Goal: Communication & Community: Ask a question

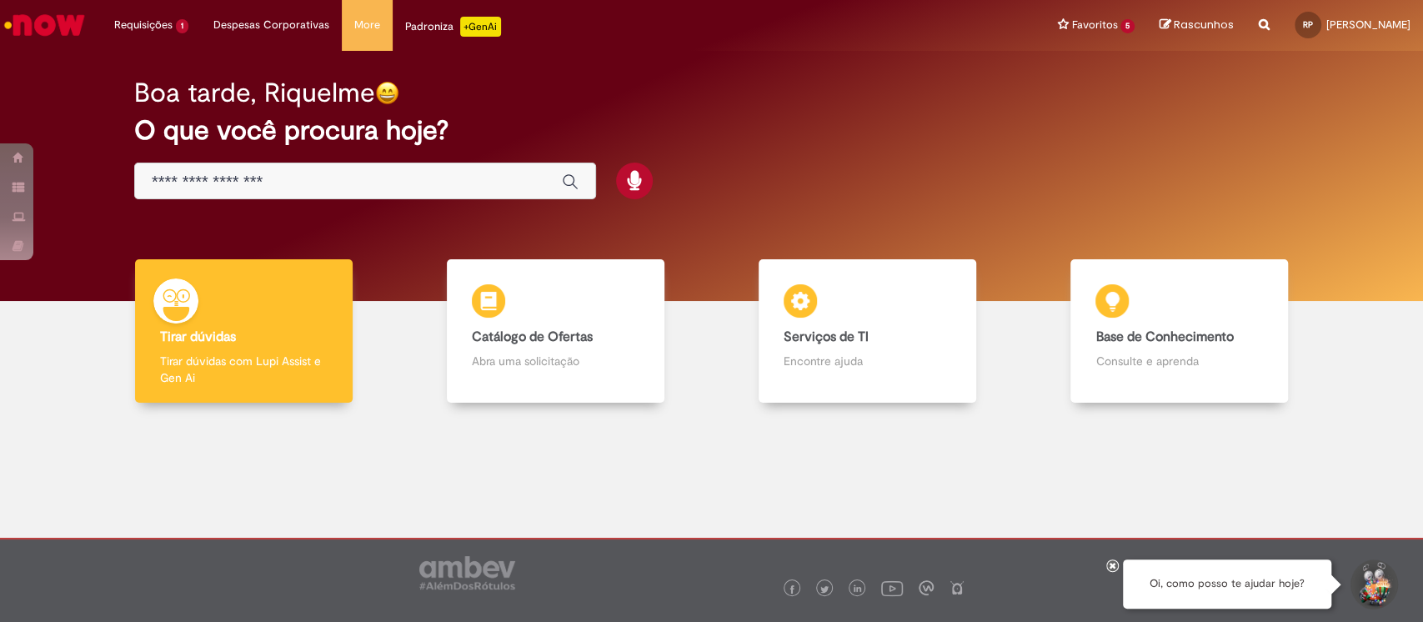
click at [1353, 579] on button "Iniciar Conversa de Suporte" at bounding box center [1373, 584] width 50 height 50
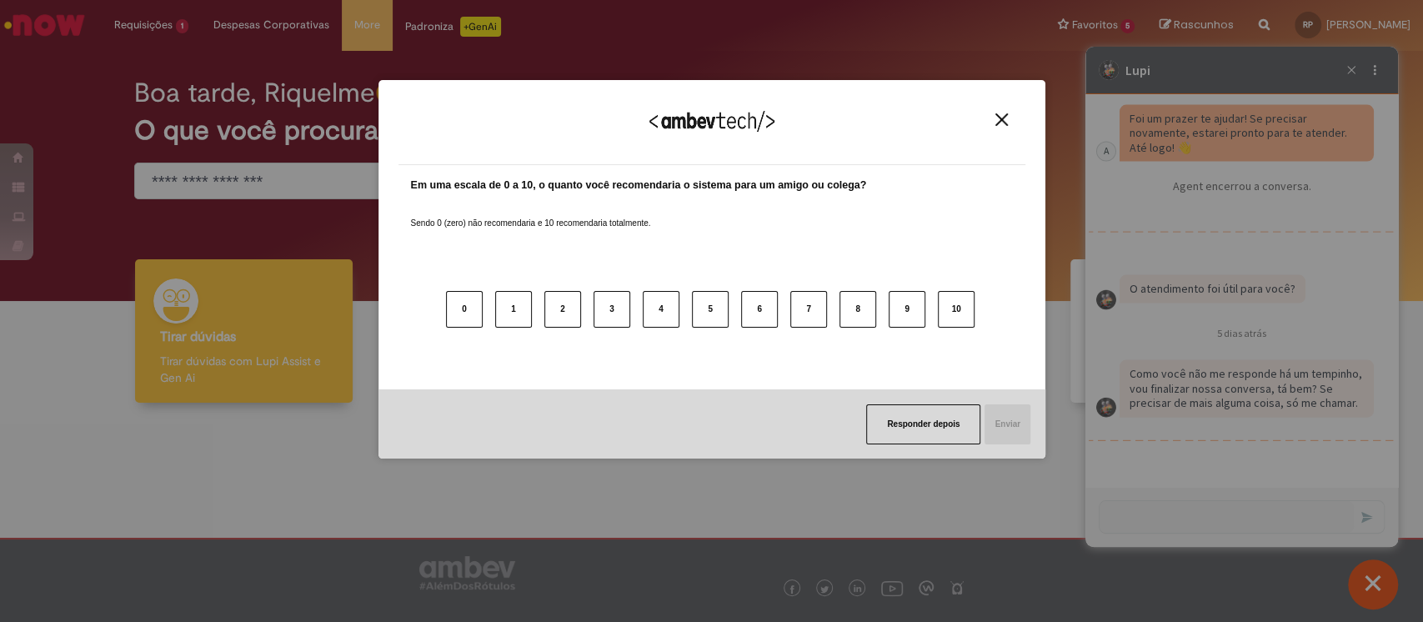
scroll to position [2444, 0]
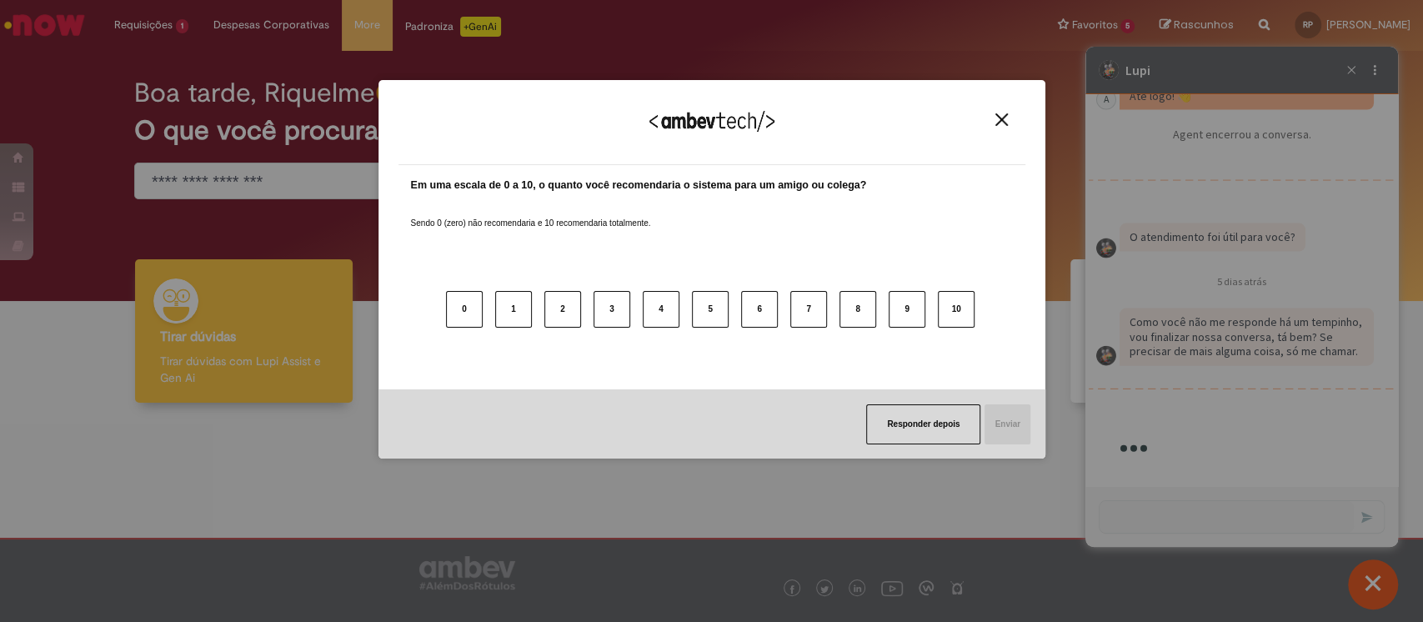
click at [995, 118] on img "Close" at bounding box center [1001, 119] width 13 height 13
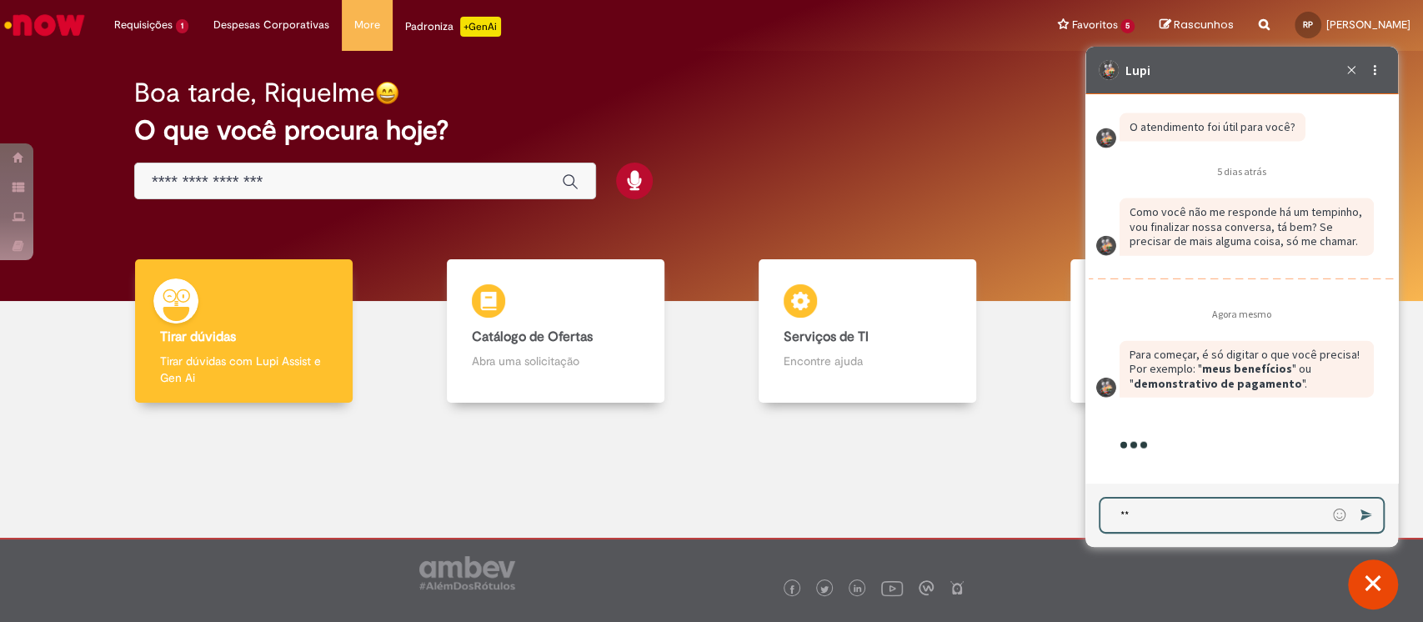
type textarea "***"
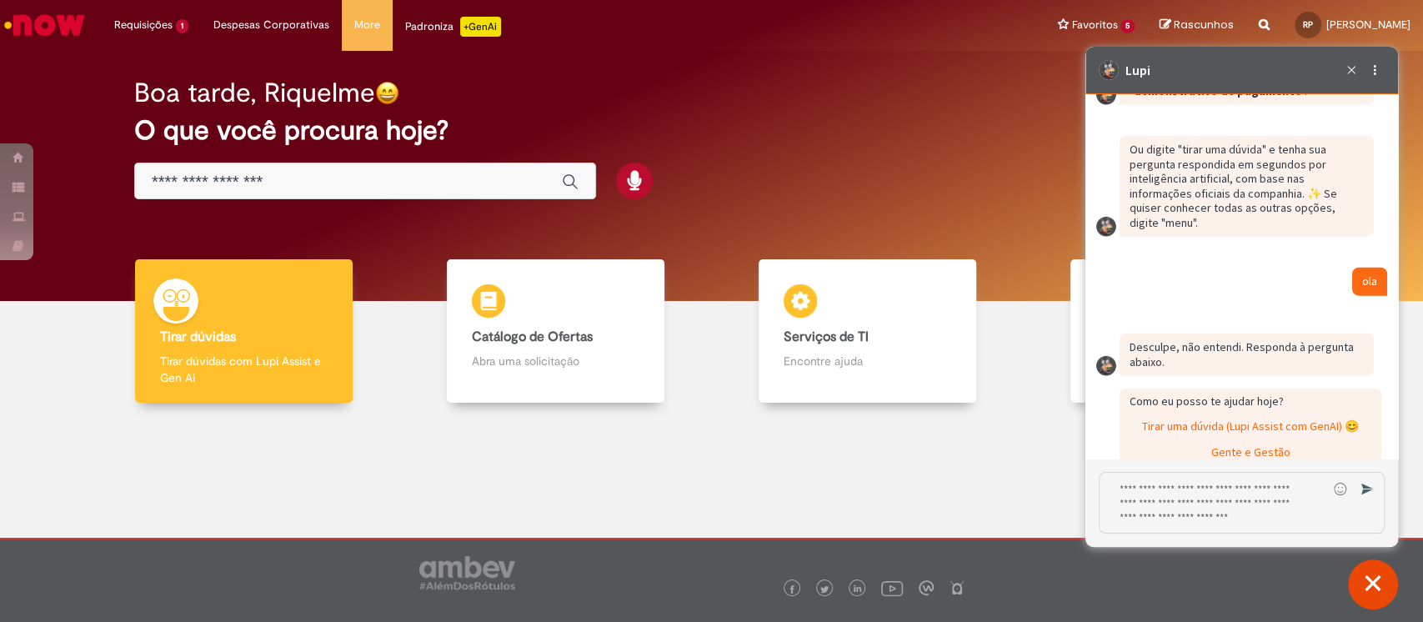
scroll to position [3135, 0]
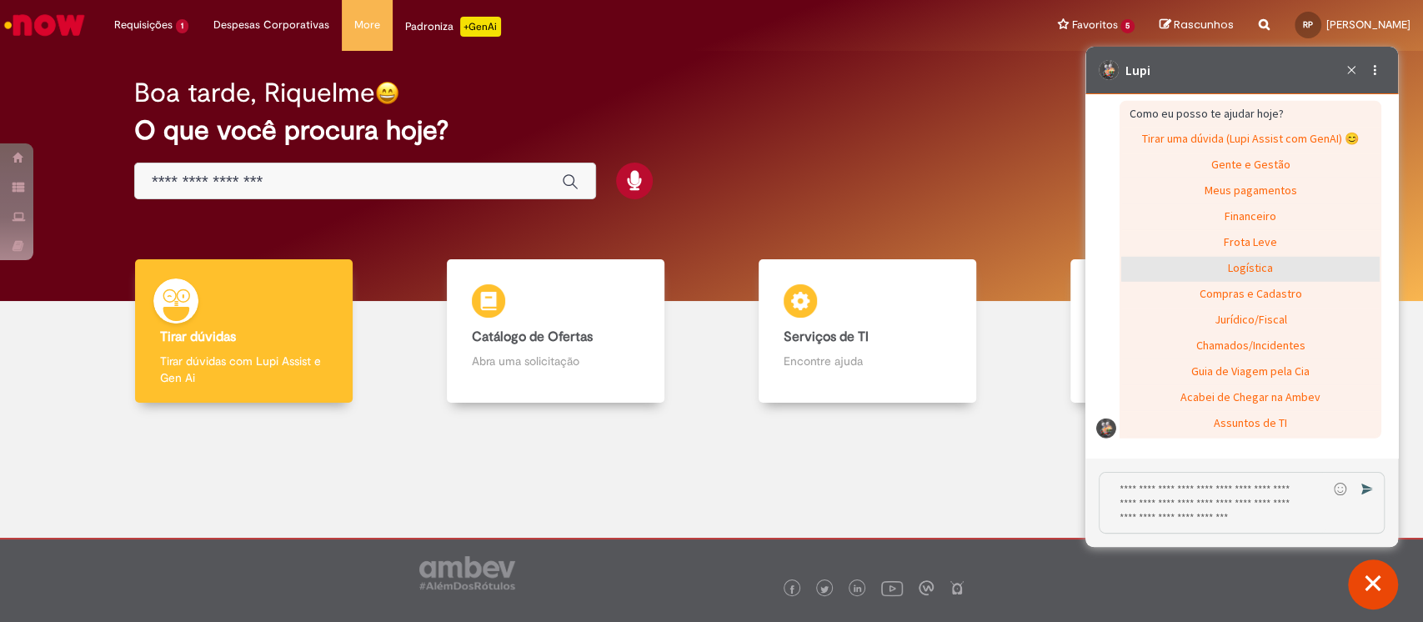
click at [1210, 271] on div "Logística" at bounding box center [1250, 269] width 258 height 25
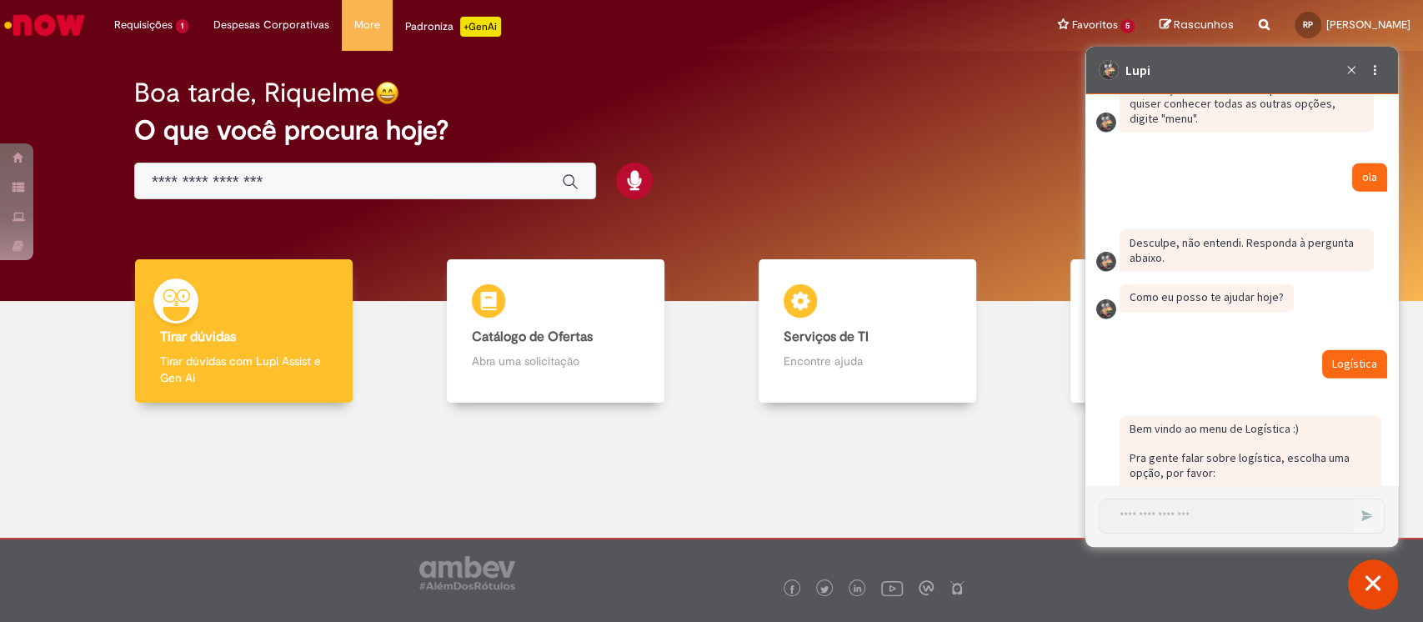
scroll to position [3128, 0]
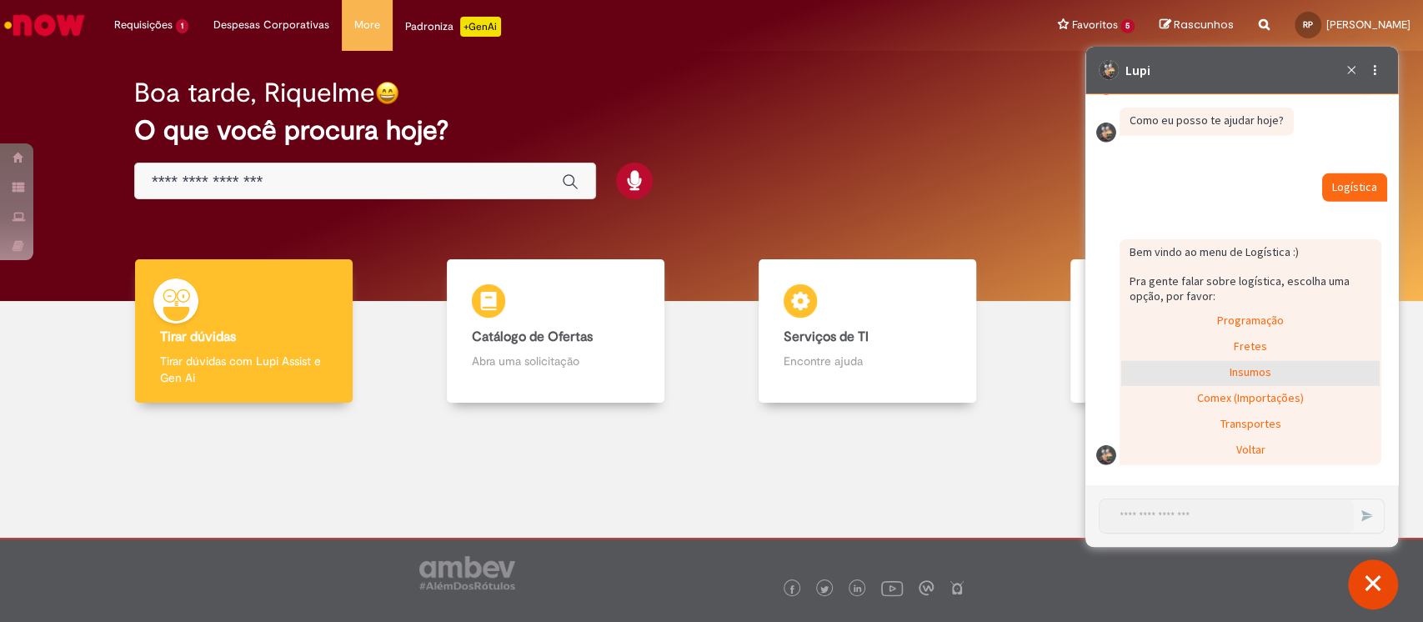
click at [1233, 362] on div "Insumos" at bounding box center [1250, 373] width 258 height 25
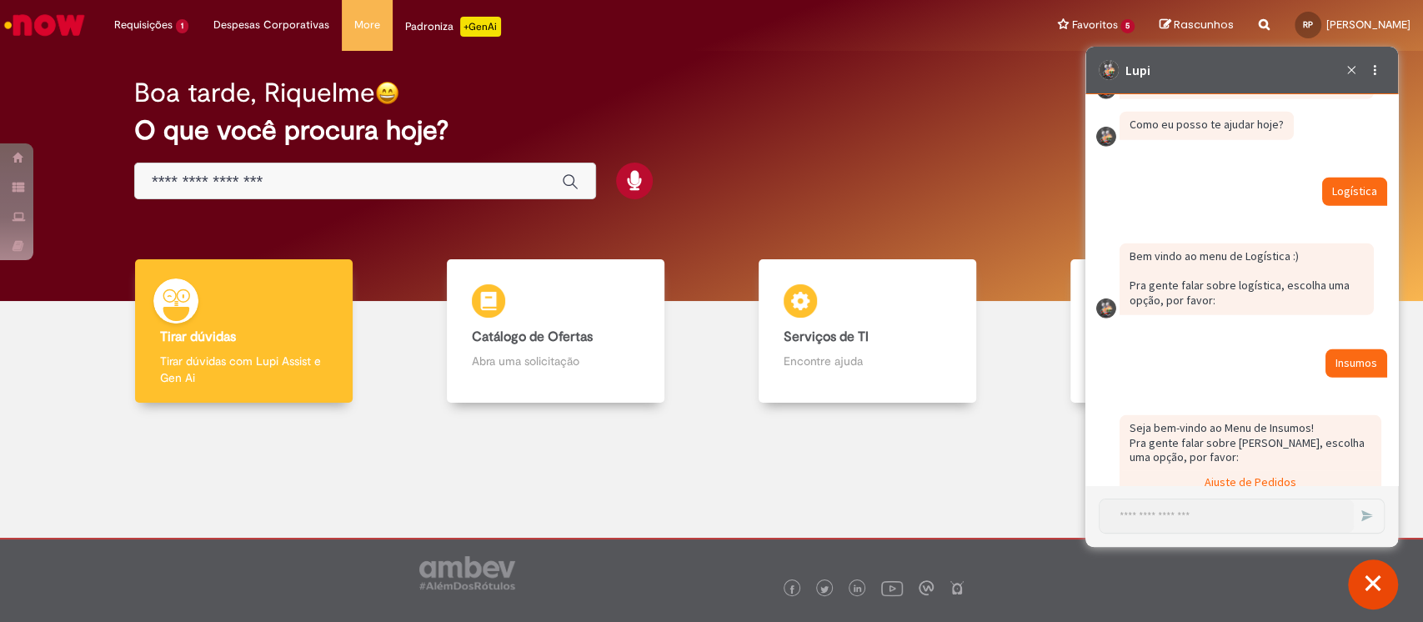
scroll to position [3234, 0]
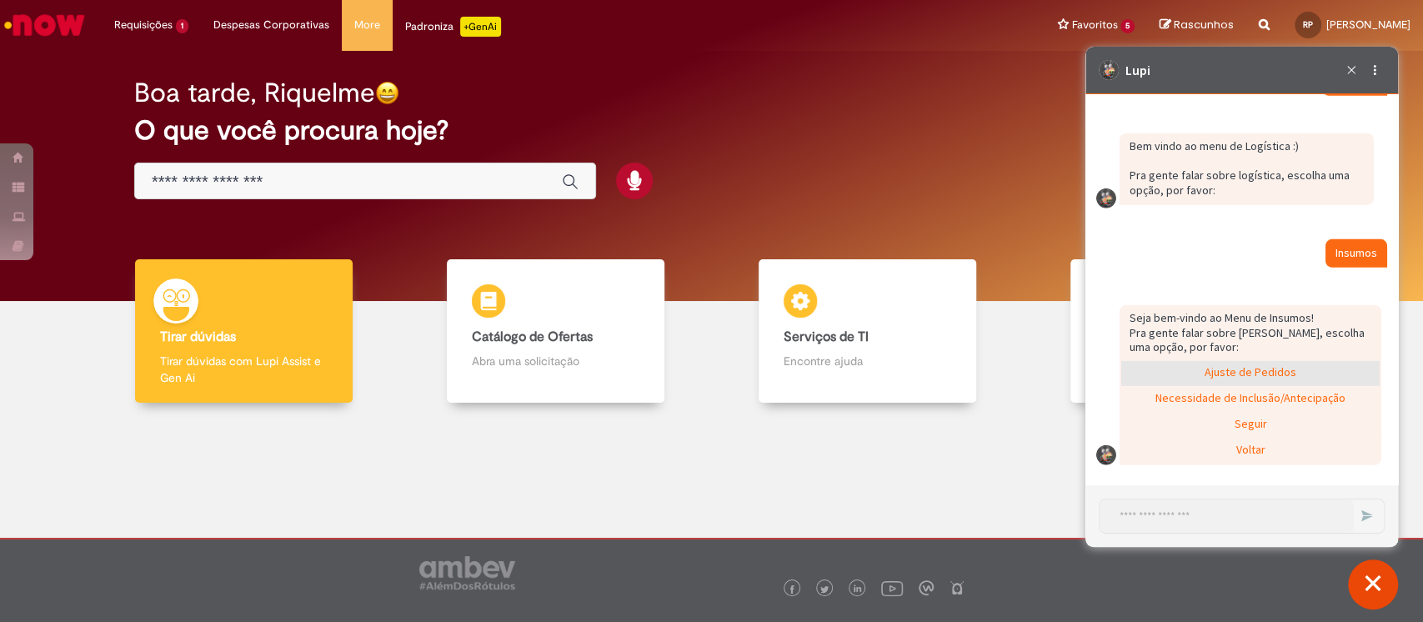
click at [1241, 374] on div "Ajuste de Pedidos" at bounding box center [1250, 373] width 258 height 25
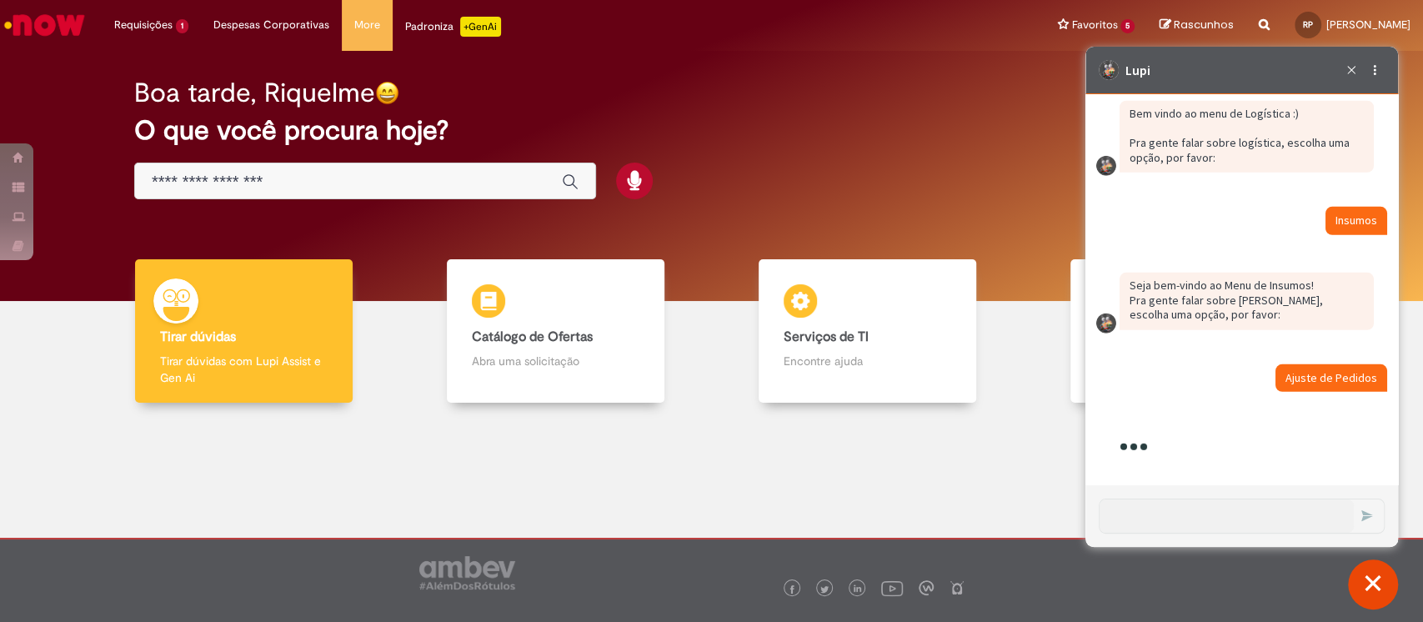
scroll to position [3333, 0]
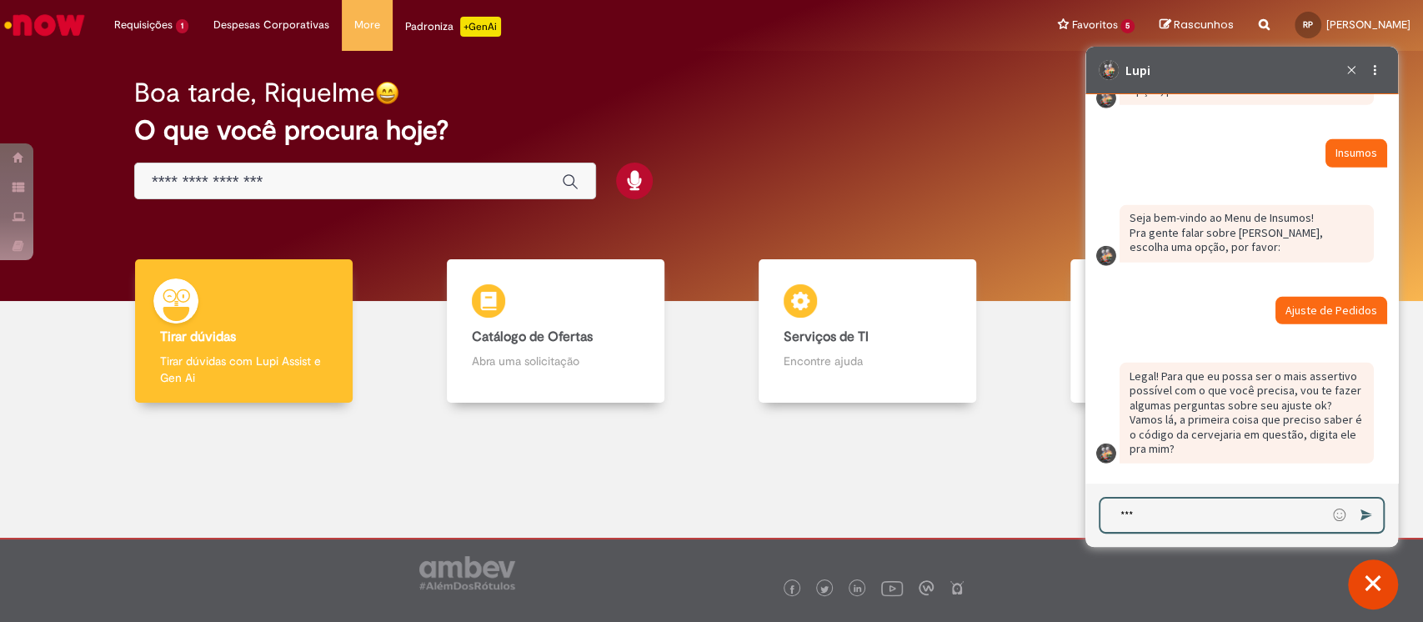
type textarea "****"
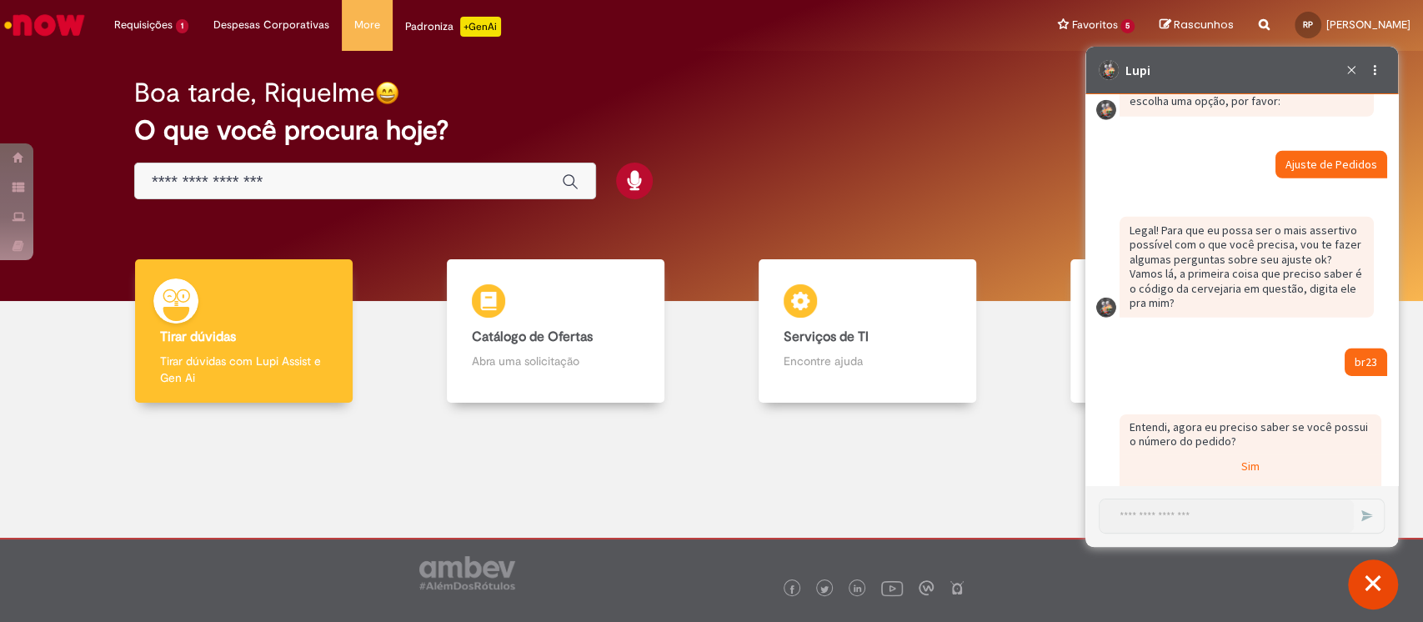
scroll to position [3523, 0]
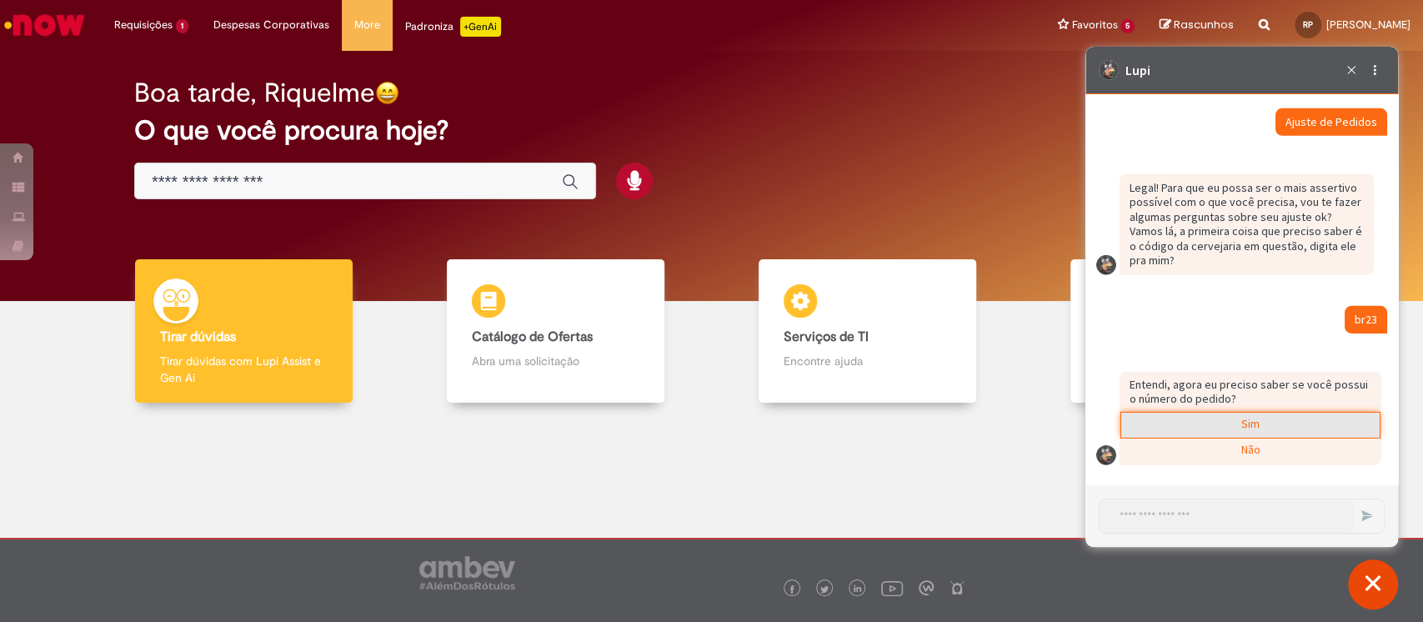
click at [1316, 417] on div "Sim" at bounding box center [1250, 425] width 258 height 25
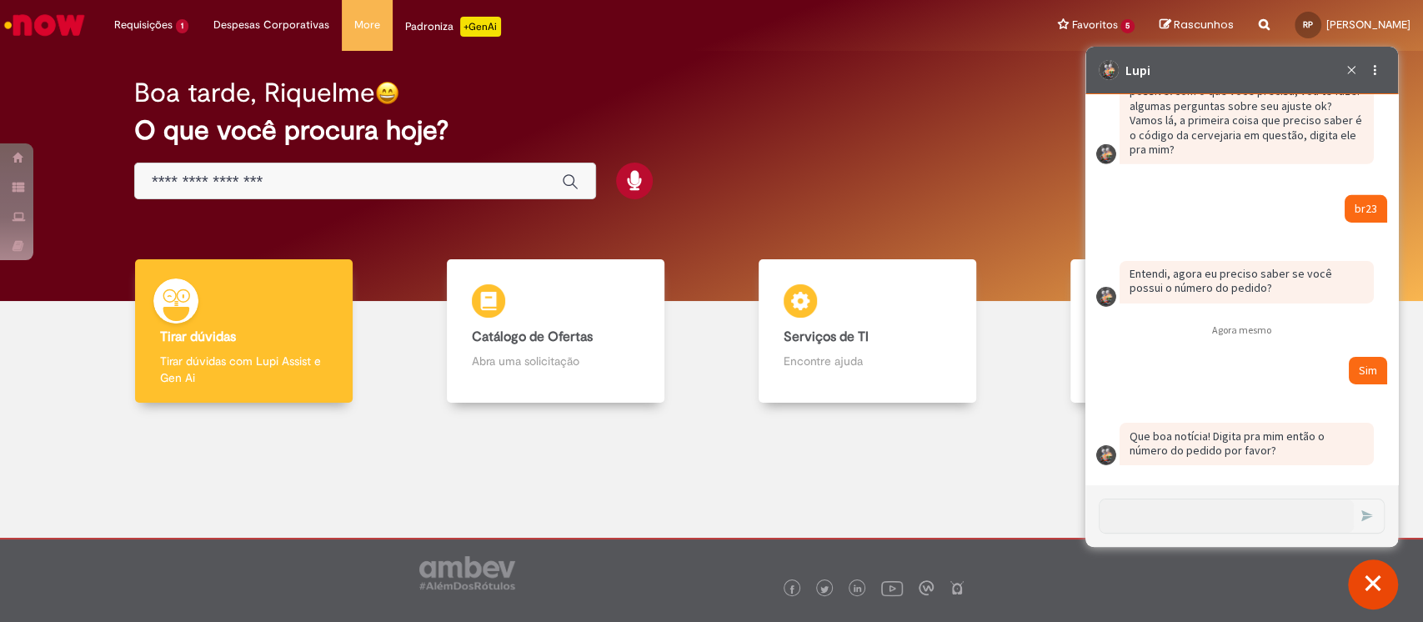
scroll to position [3635, 0]
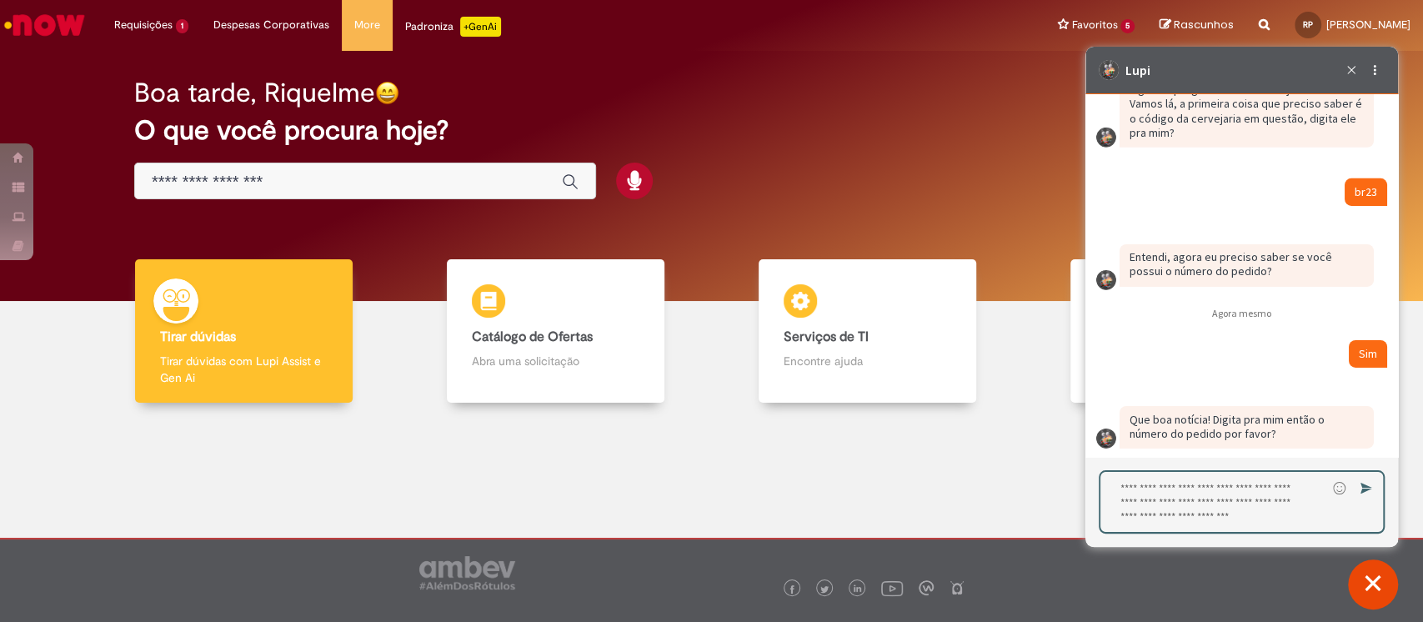
type textarea "**********"
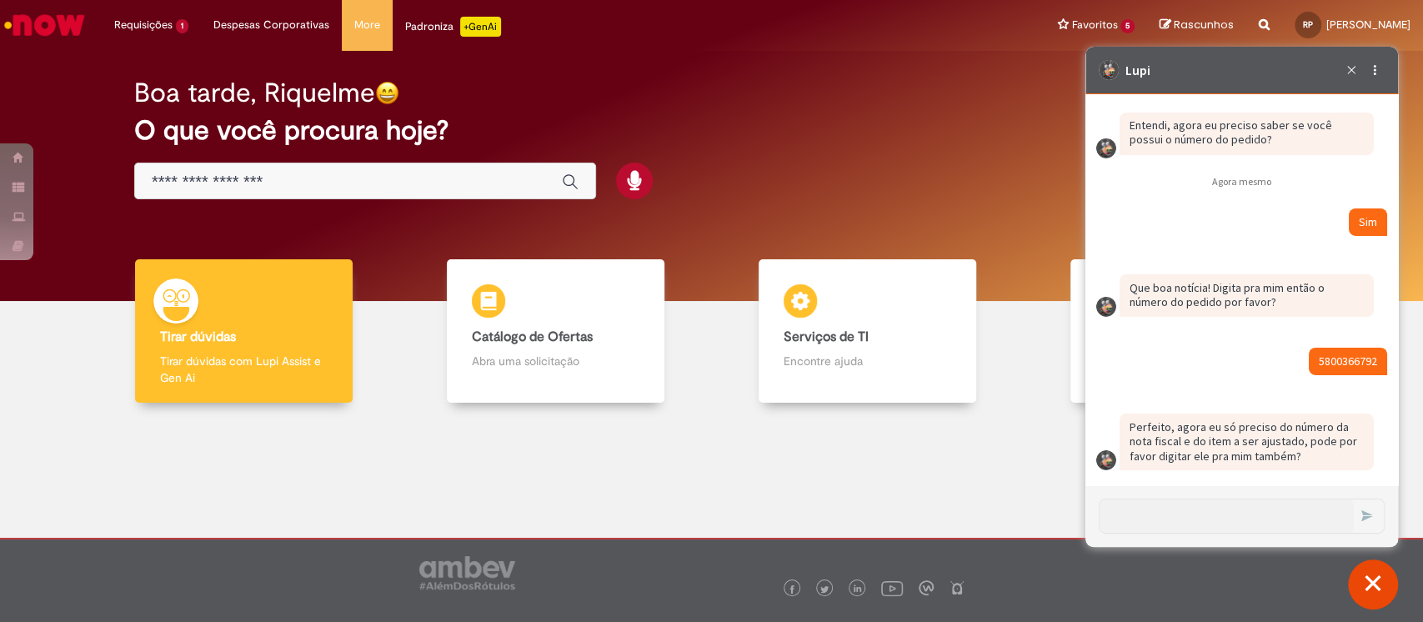
scroll to position [3788, 0]
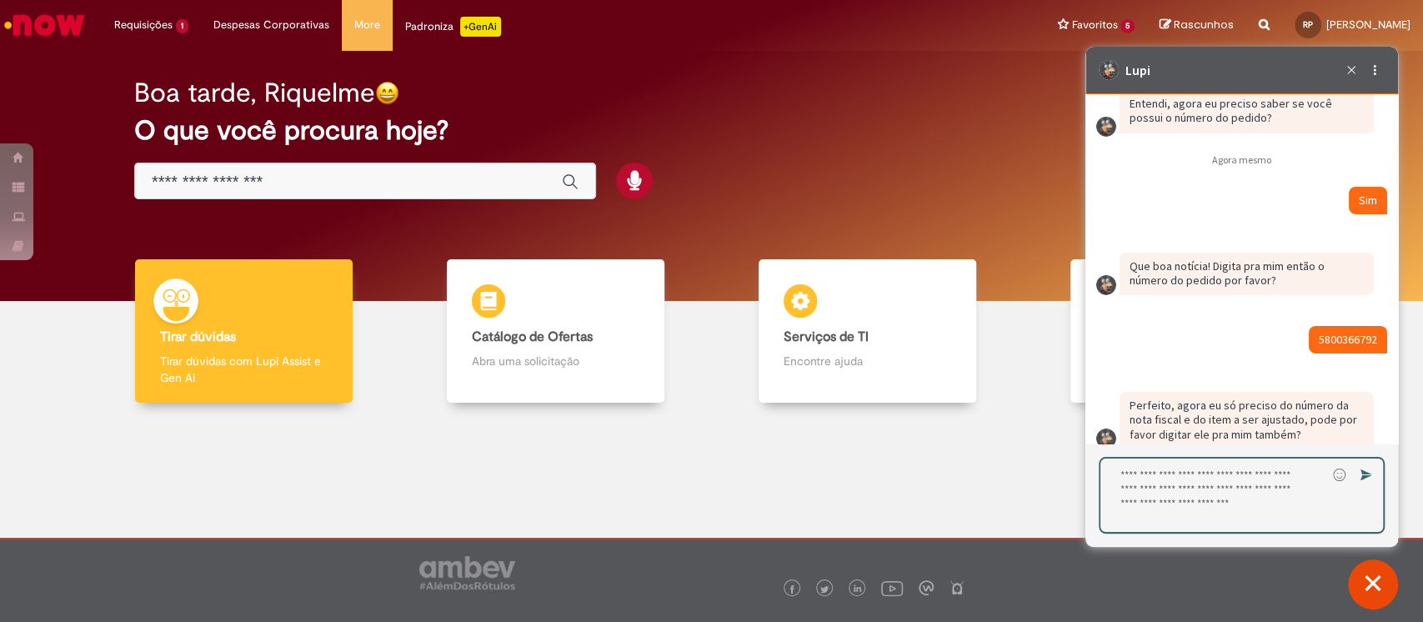
type textarea "*"
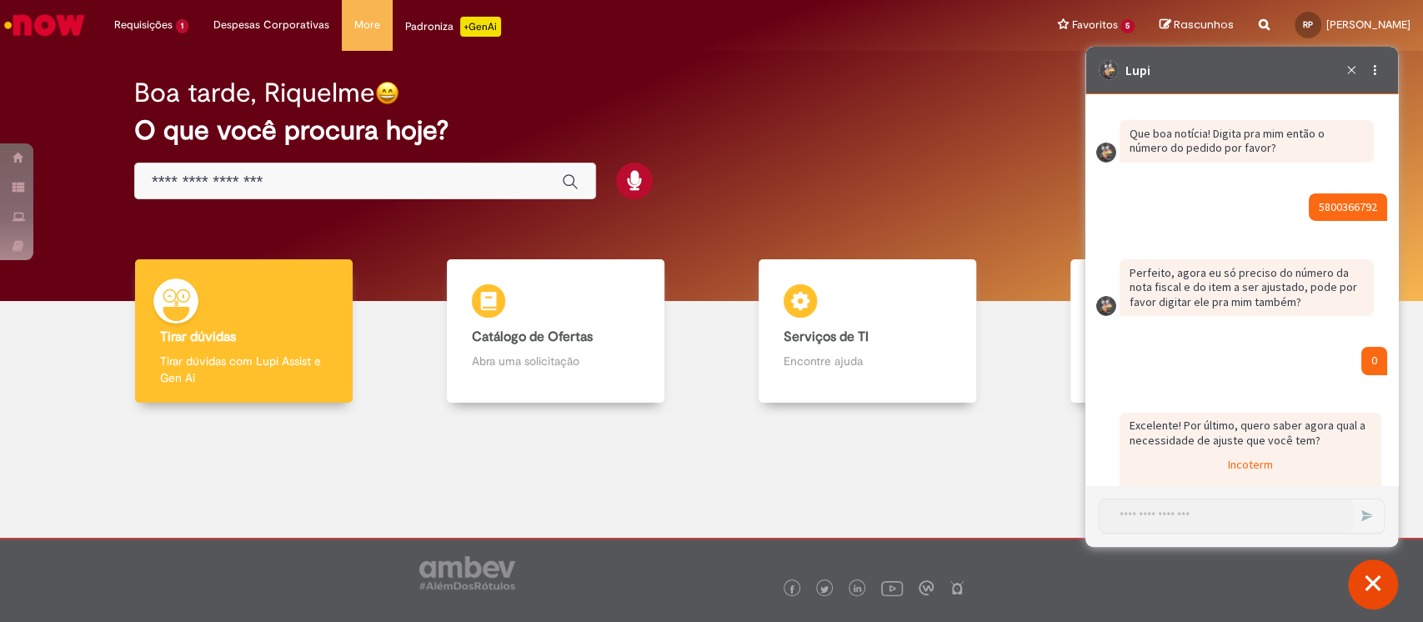
scroll to position [4159, 0]
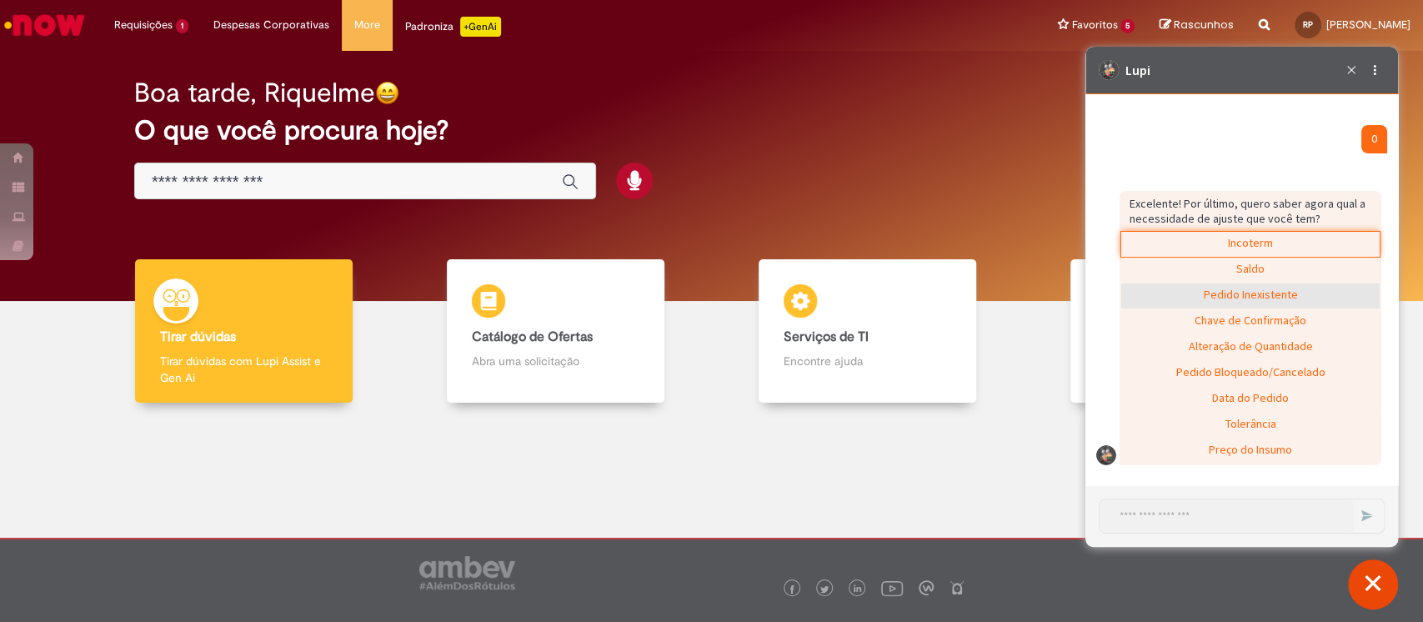
click at [1239, 301] on div "Pedido Inexistente" at bounding box center [1250, 295] width 258 height 25
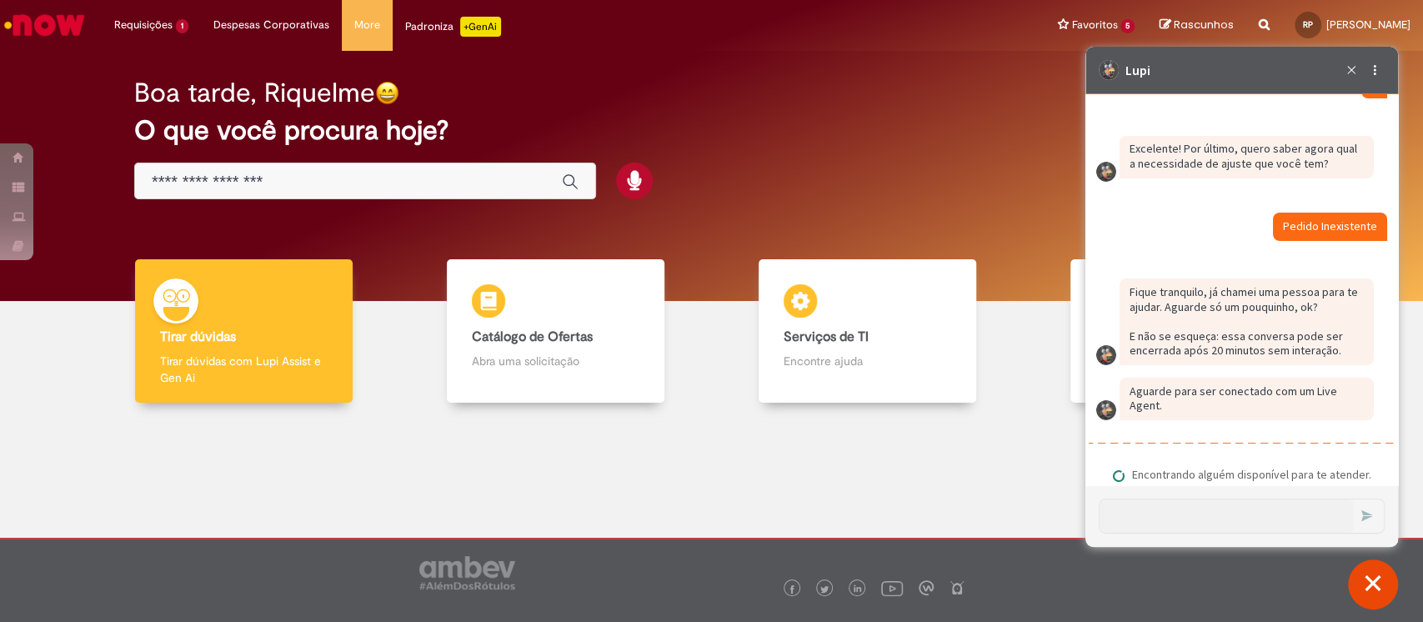
scroll to position [4253, 0]
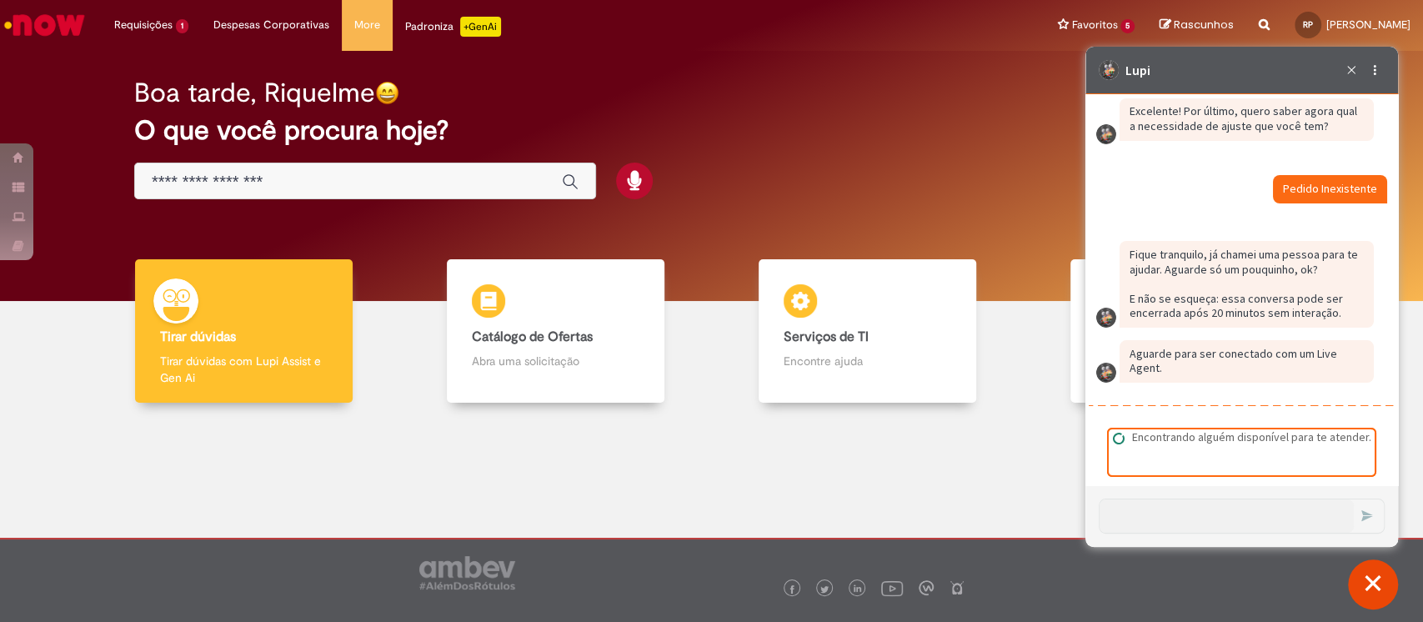
click at [1156, 447] on div "Caixa de diálogo de bate-papo" at bounding box center [1242, 447] width 264 height 35
click at [1130, 439] on div "Encontrando alguém disponível para te atender." at bounding box center [1249, 437] width 246 height 15
drag, startPoint x: 1130, startPoint y: 439, endPoint x: 1336, endPoint y: 474, distance: 209.9
click at [1336, 474] on div "Caixa de diálogo de bate-papo" at bounding box center [1242, 452] width 266 height 46
click at [1167, 439] on div "Encontrando alguém disponível para te atender." at bounding box center [1249, 437] width 246 height 15
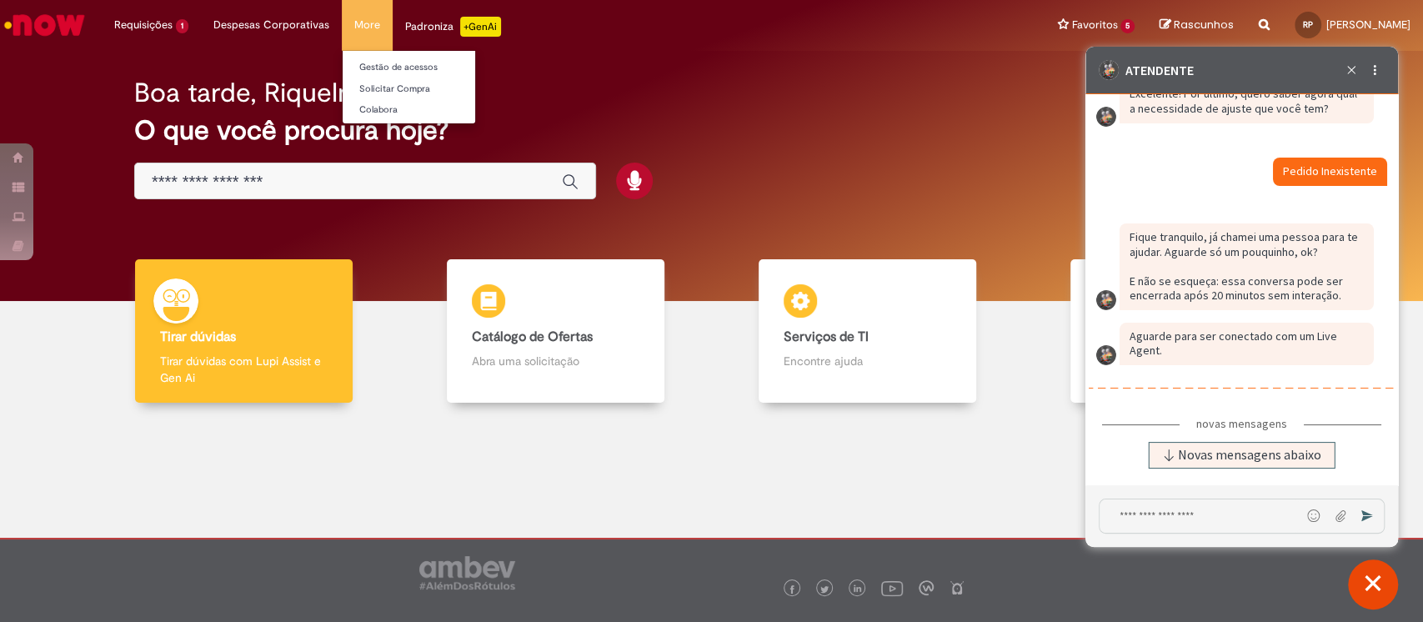
scroll to position [4428, 0]
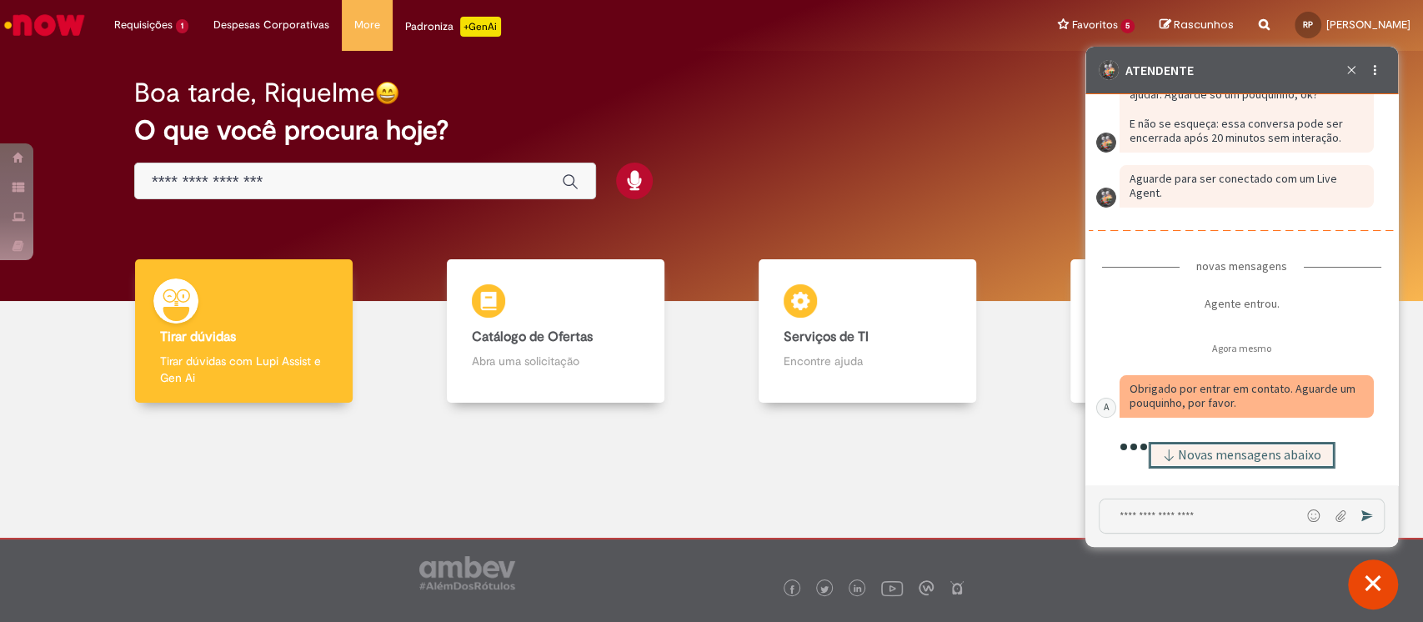
click at [1215, 454] on span "Novas mensagens abaixo" at bounding box center [1249, 455] width 143 height 12
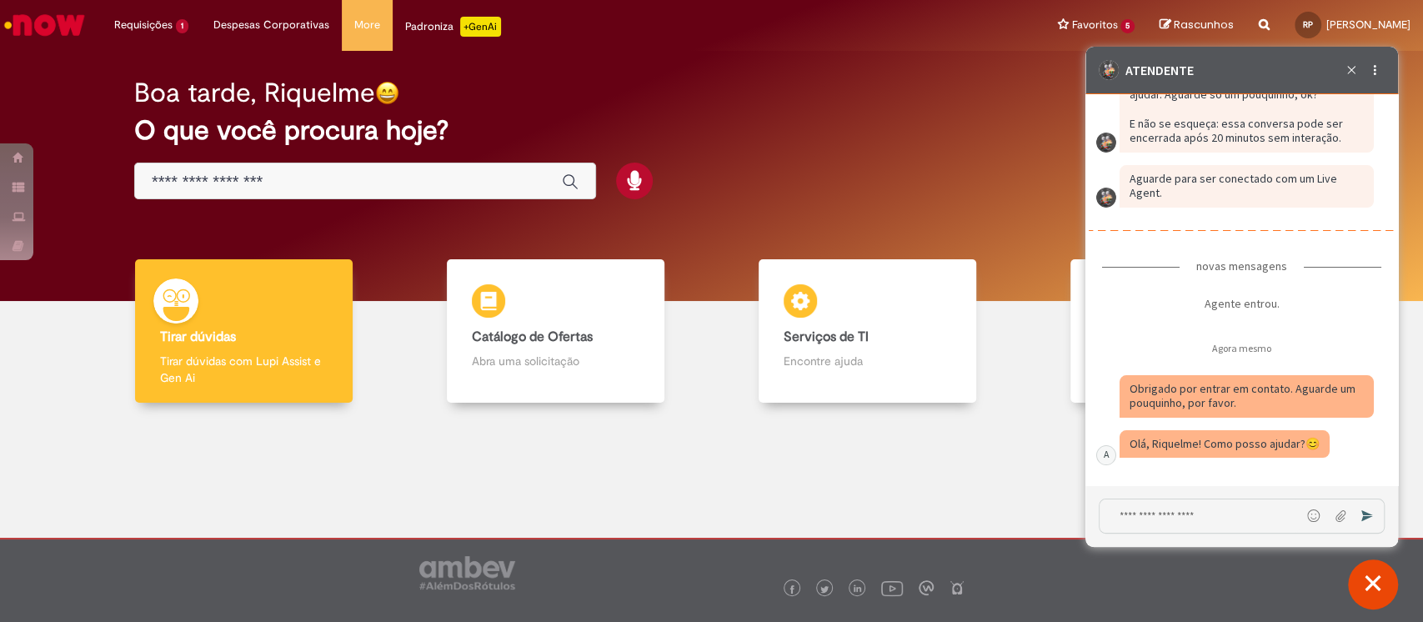
click at [1203, 515] on textarea "Digite sua mensagem e pressione Enter para enviar" at bounding box center [1200, 515] width 201 height 33
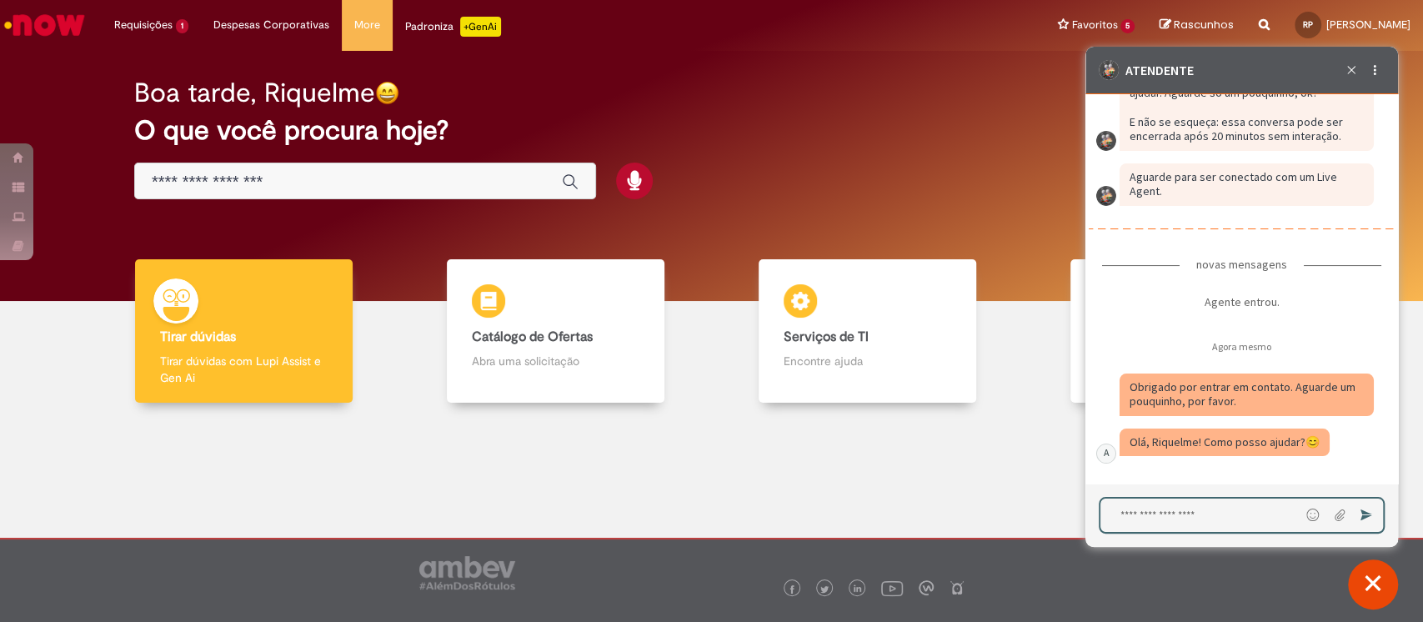
paste textarea "**********"
type textarea "**********"
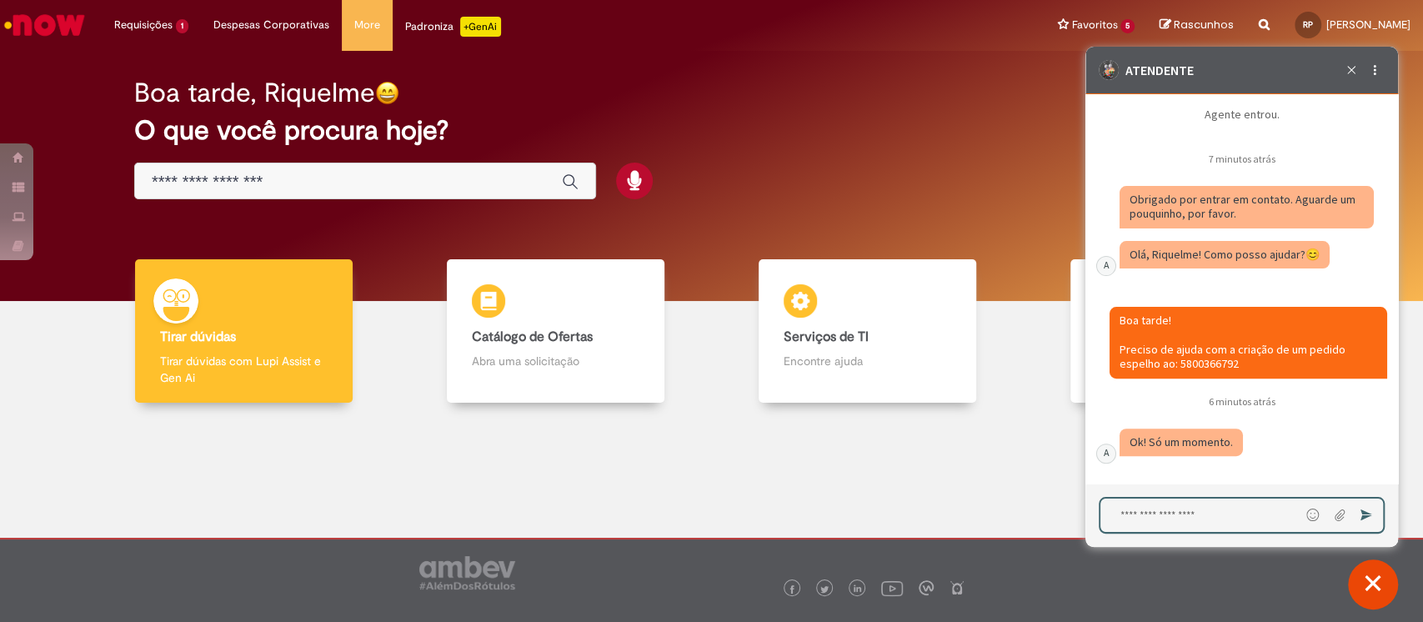
scroll to position [4581, 0]
click at [1170, 519] on textarea "Digite sua mensagem e pressione Enter para enviar" at bounding box center [1201, 515] width 201 height 33
type textarea "**"
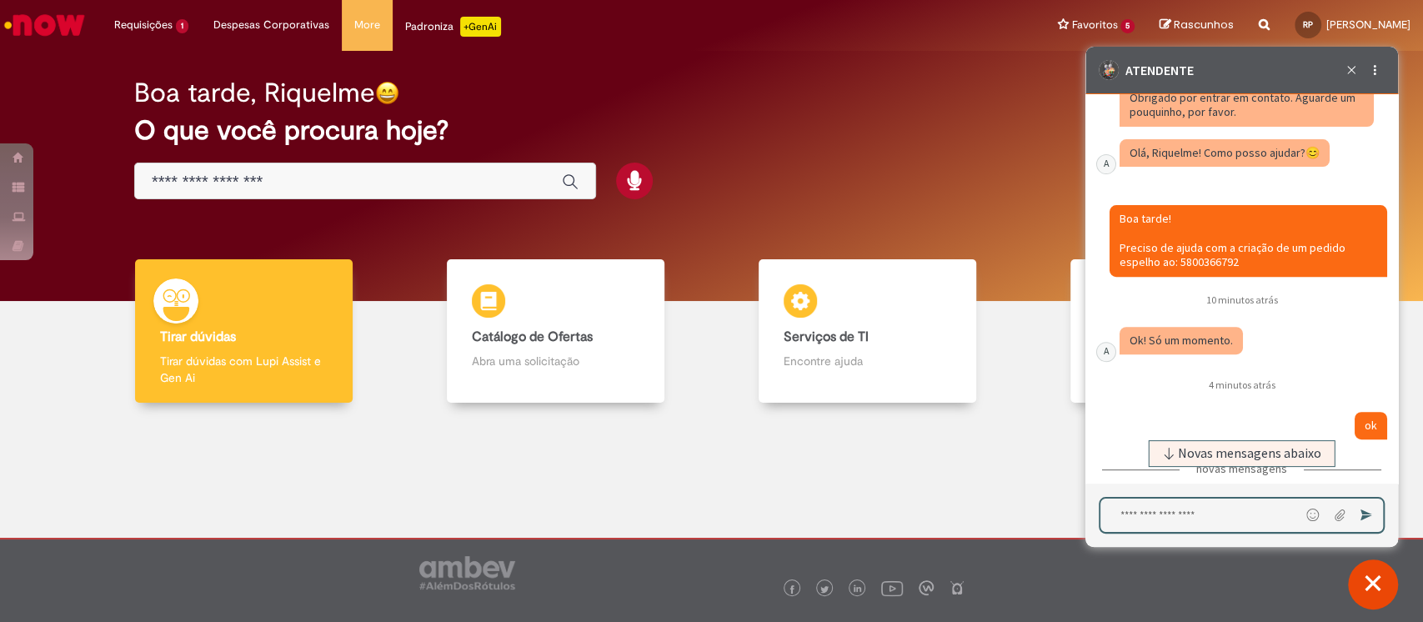
scroll to position [4841, 0]
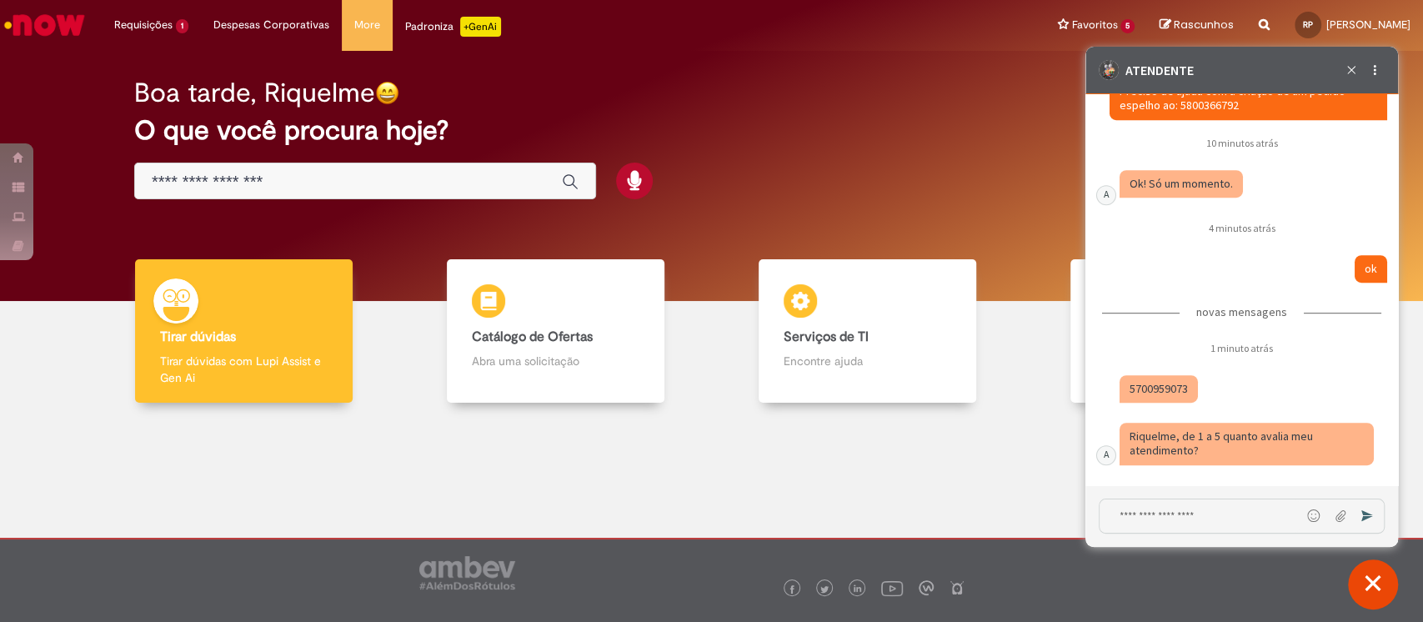
click at [1138, 394] on fragment "5700959073" at bounding box center [1159, 388] width 58 height 15
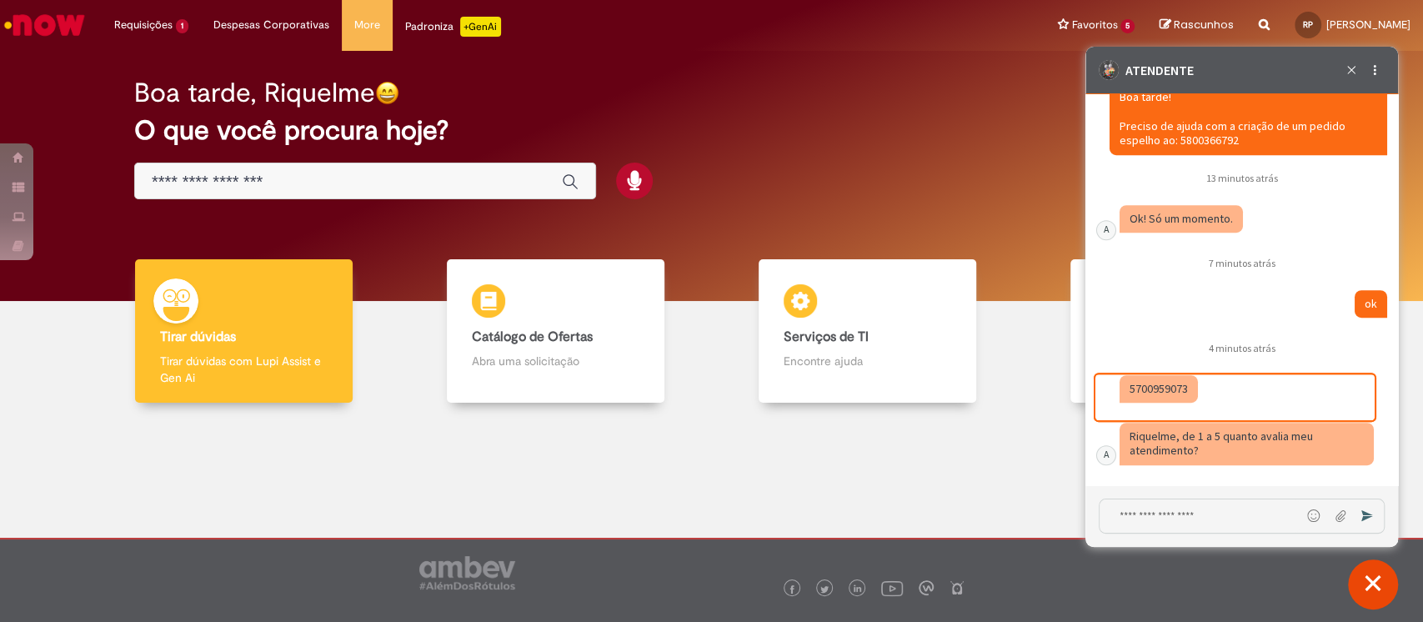
scroll to position [4803, 0]
click at [1170, 514] on textarea "Digite sua mensagem e pressione Enter para enviar" at bounding box center [1200, 515] width 201 height 33
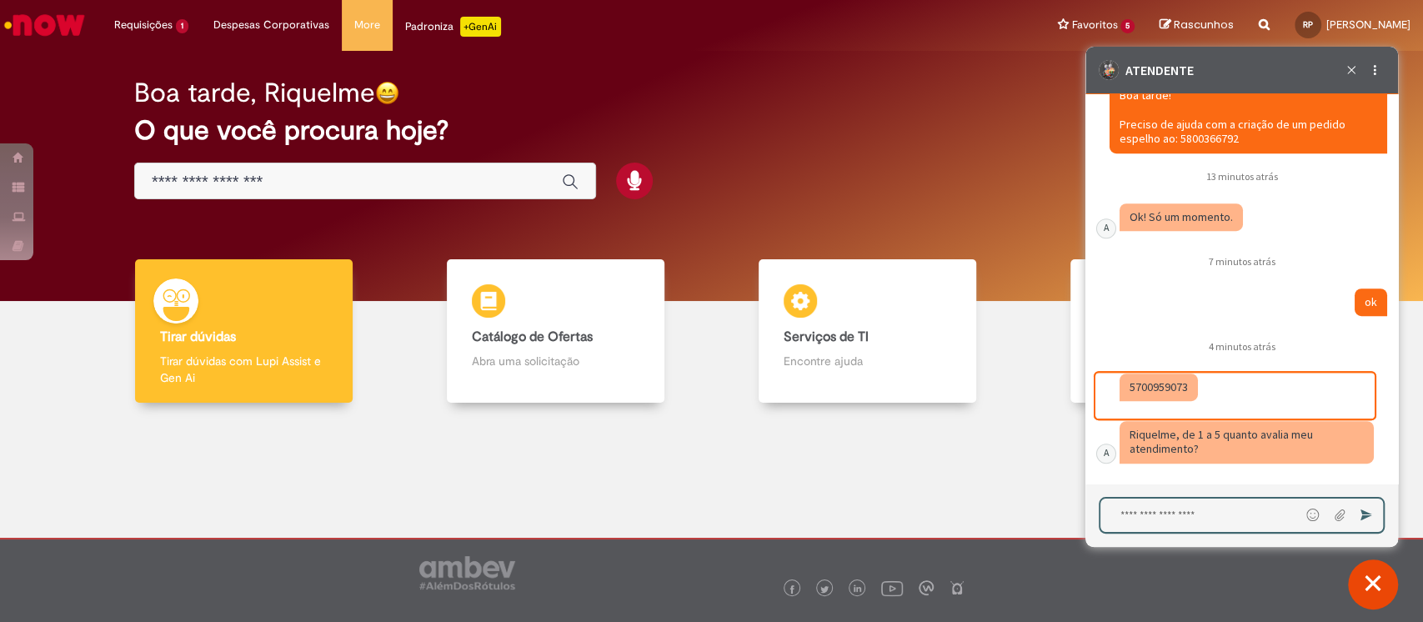
scroll to position [4805, 0]
type textarea "********"
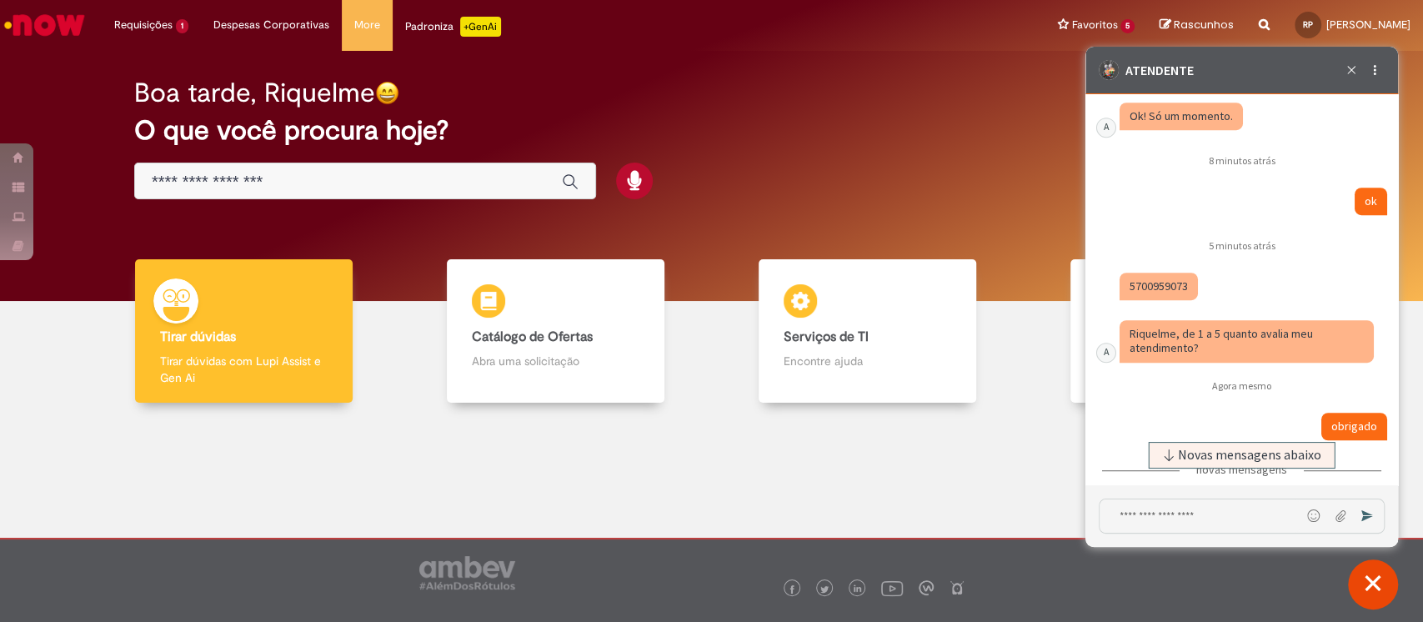
scroll to position [5012, 0]
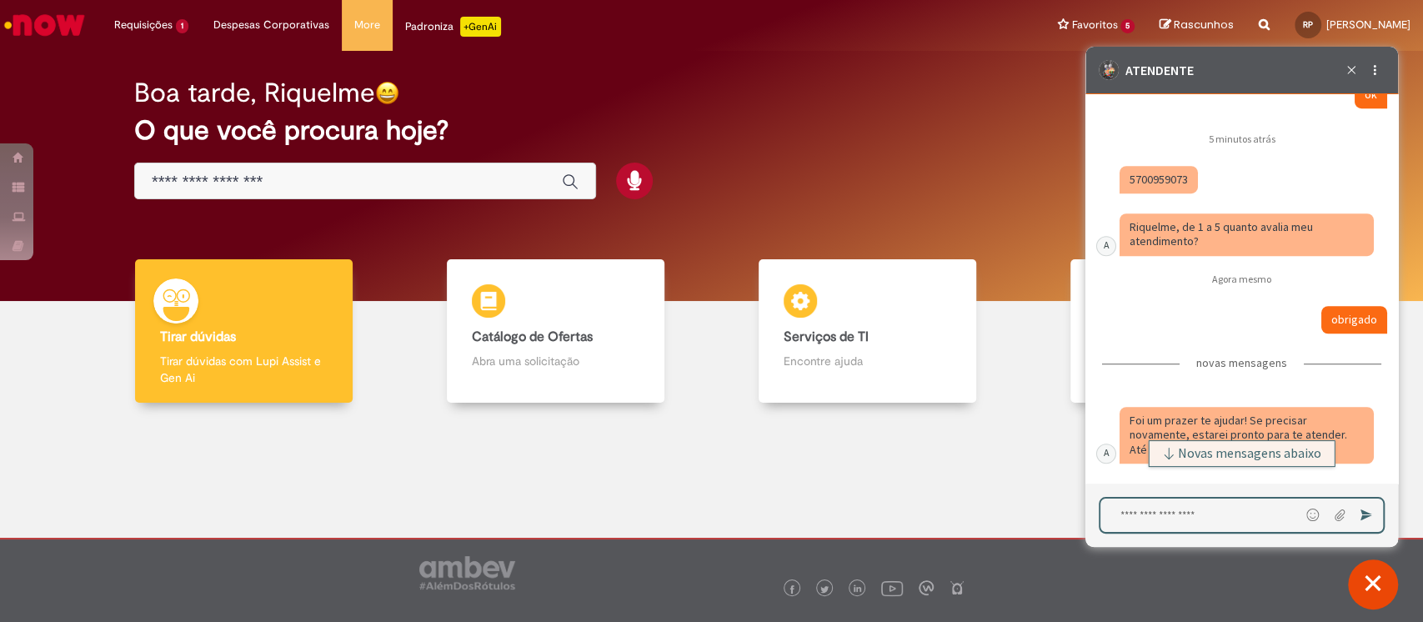
click at [1196, 464] on button "Novas mensagens abaixo" at bounding box center [1242, 453] width 187 height 27
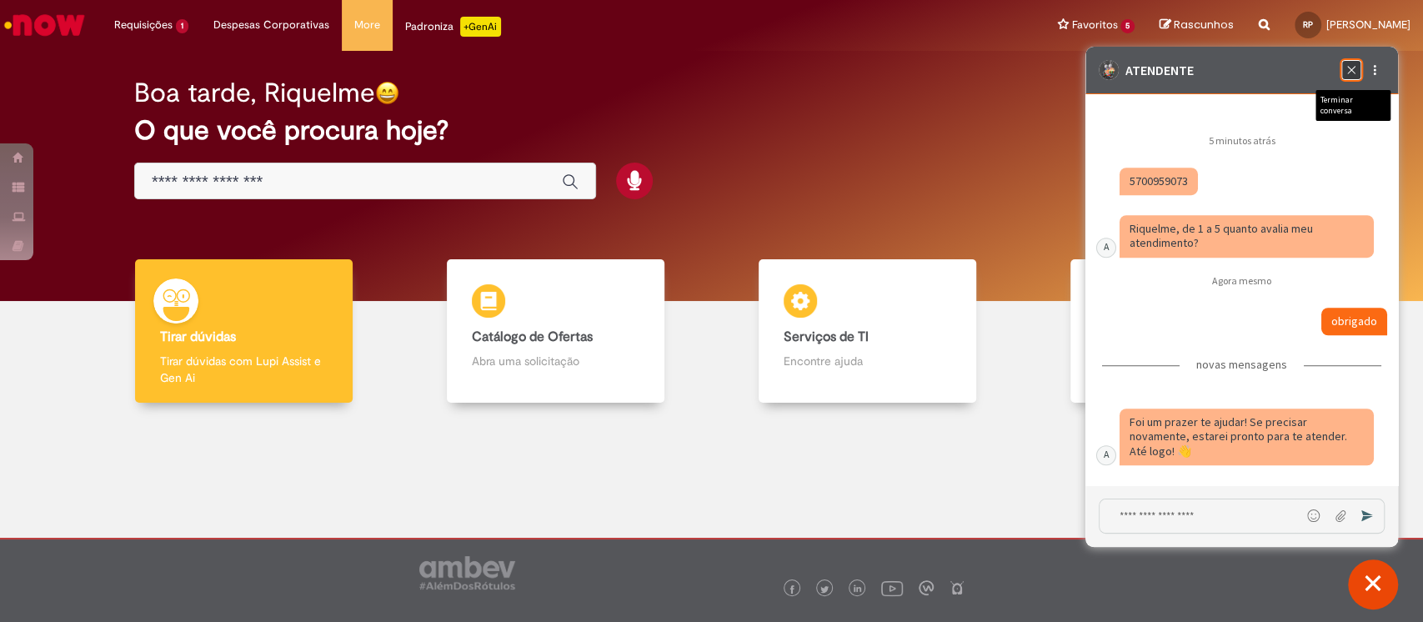
click at [1350, 75] on icon "Terminar conversa" at bounding box center [1351, 70] width 19 height 19
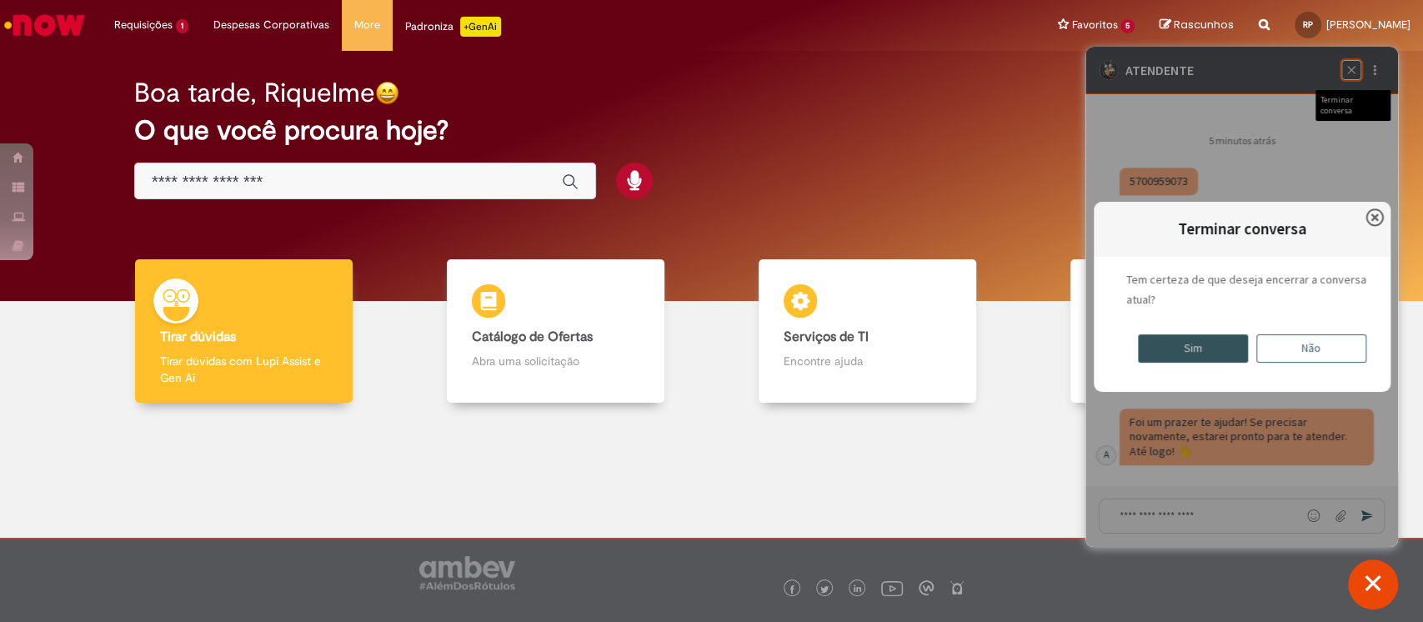
click at [1183, 348] on div "Sim" at bounding box center [1193, 348] width 110 height 28
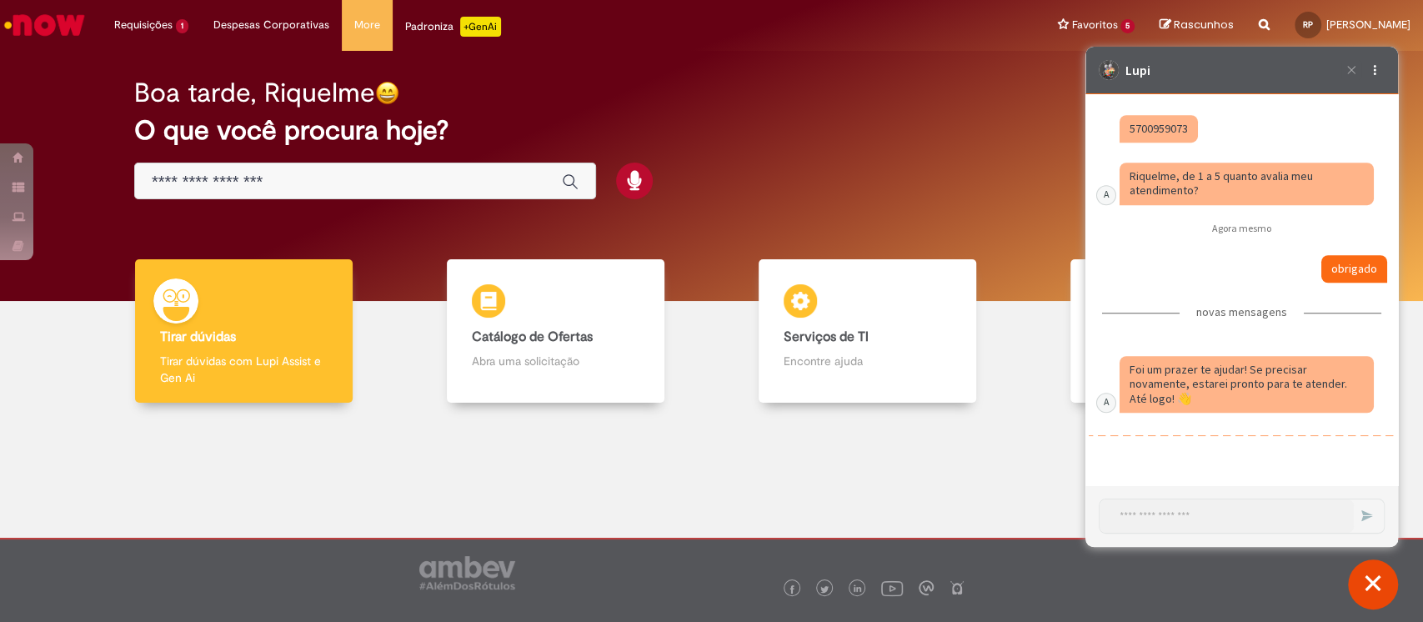
scroll to position [5112, 0]
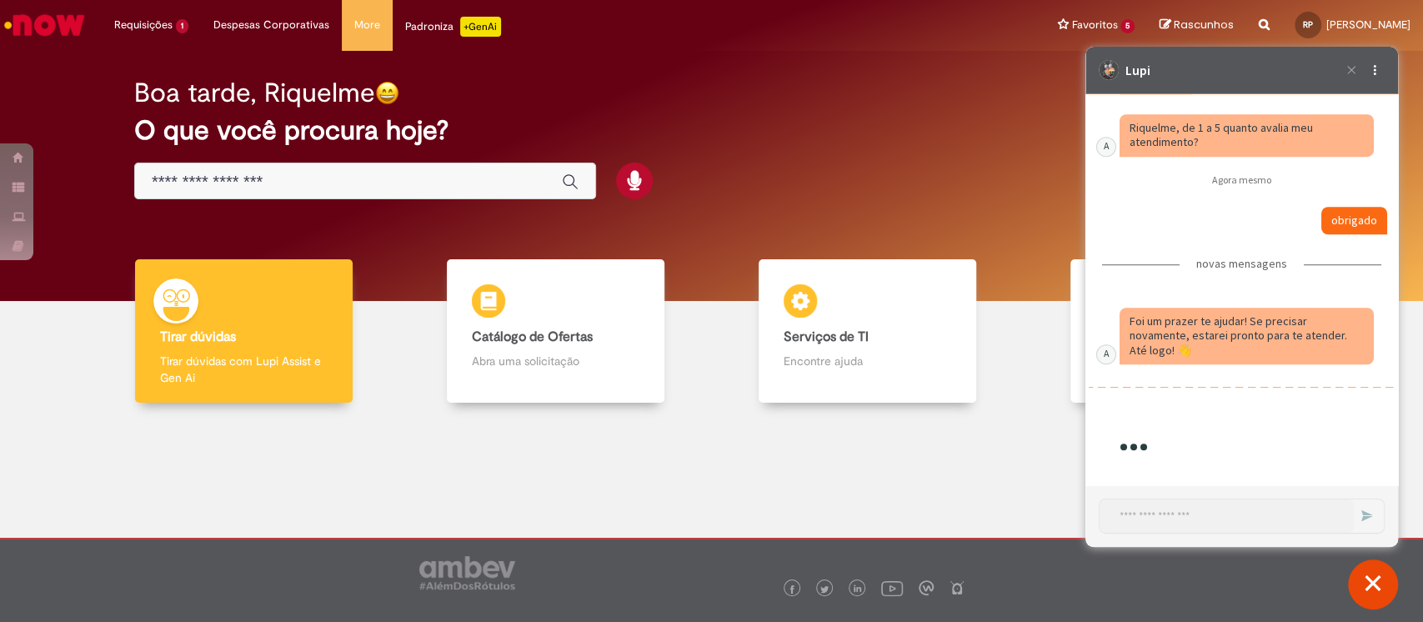
click at [1378, 588] on button "Fechar conversa de suporte" at bounding box center [1373, 584] width 50 height 50
